Goal: Task Accomplishment & Management: Use online tool/utility

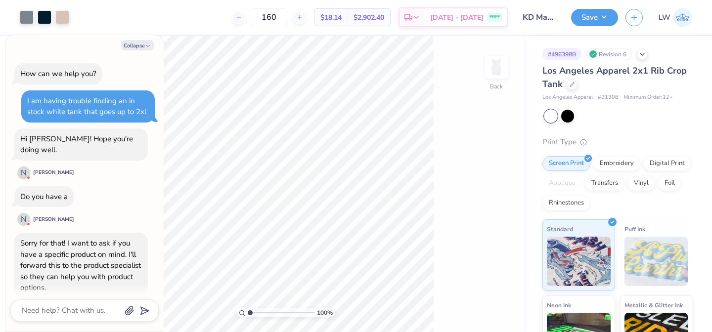
scroll to position [376, 0]
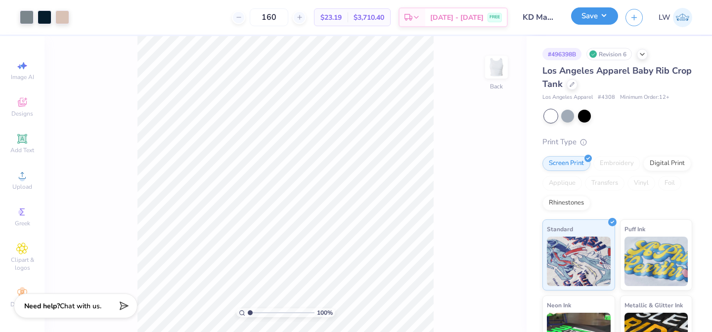
click at [607, 16] on button "Save" at bounding box center [594, 15] width 47 height 17
click at [572, 92] on div "Los Angeles Apparel Baby Rib Crop Tank Los Angeles Apparel # 4308 Minimum Order…" at bounding box center [617, 83] width 150 height 38
click at [571, 86] on div at bounding box center [571, 83] width 11 height 11
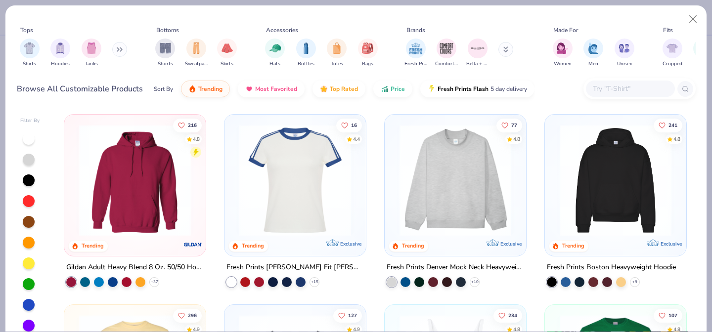
click at [615, 82] on div at bounding box center [630, 89] width 89 height 16
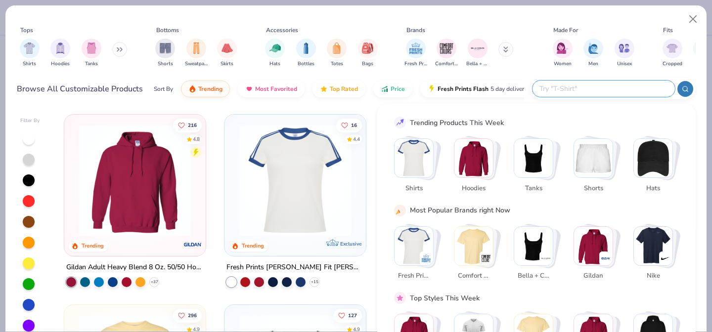
click at [611, 89] on input "text" at bounding box center [602, 88] width 129 height 11
paste input "1019"
type input "1019"
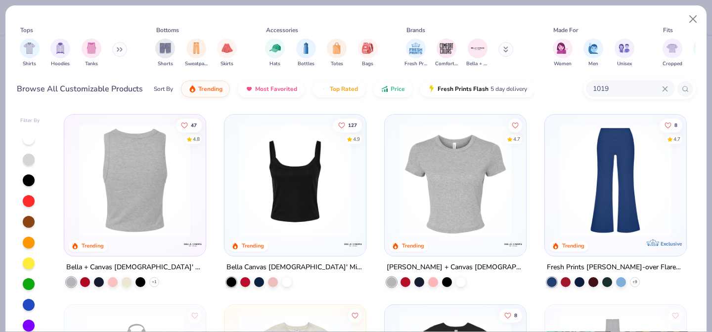
click at [143, 196] on img at bounding box center [135, 181] width 122 height 112
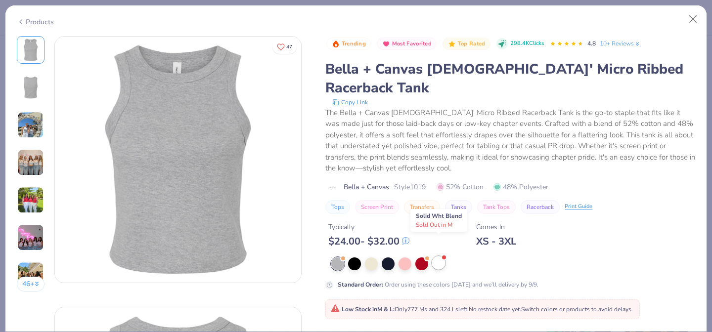
click at [436, 256] on div at bounding box center [438, 262] width 13 height 13
